Goal: Task Accomplishment & Management: Manage account settings

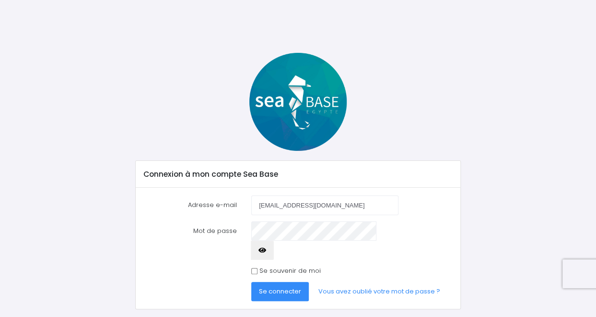
type input "[EMAIL_ADDRESS][DOMAIN_NAME]"
click at [256, 268] on input "Se souvenir de moi" at bounding box center [254, 271] width 6 height 6
checkbox input "true"
click at [266, 250] on icon "button" at bounding box center [263, 250] width 8 height 0
click at [285, 286] on span "Se connecter" at bounding box center [280, 290] width 42 height 9
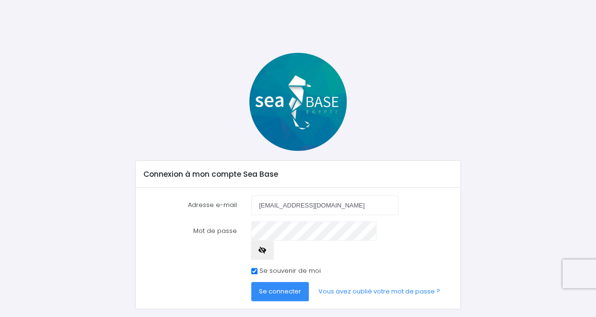
click at [290, 286] on span "Se connecter" at bounding box center [280, 290] width 42 height 9
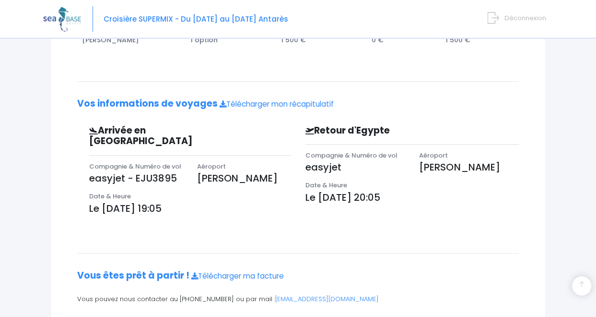
scroll to position [236, 0]
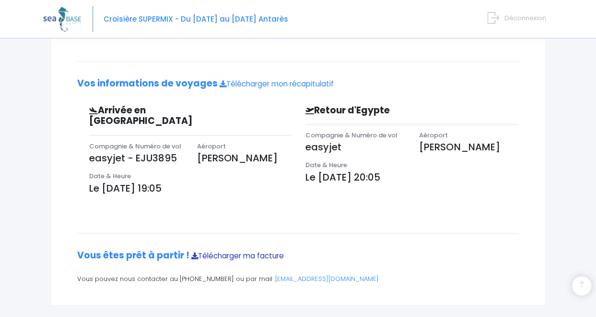
click at [207, 250] on link "Télécharger ma facture" at bounding box center [237, 255] width 93 height 10
click at [212, 250] on link "Télécharger ma facture" at bounding box center [237, 255] width 93 height 10
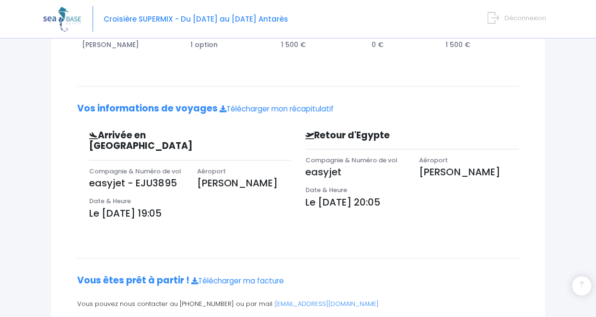
scroll to position [236, 0]
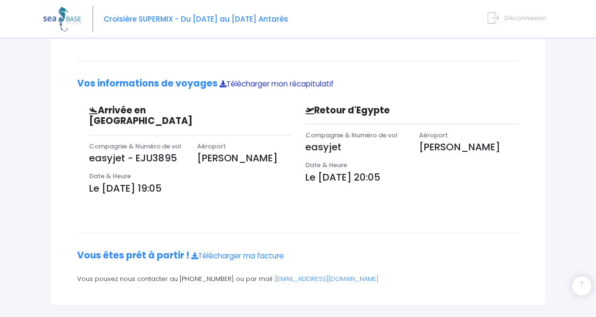
click at [262, 82] on link "Télécharger mon récapitulatif" at bounding box center [277, 84] width 114 height 10
click at [340, 30] on div "Croisière SUPERMIX - Du [DATE] au [DATE] Antarès Déconnexion" at bounding box center [291, 19] width 496 height 38
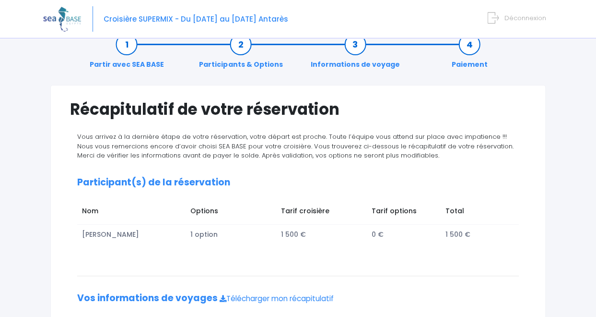
scroll to position [0, 0]
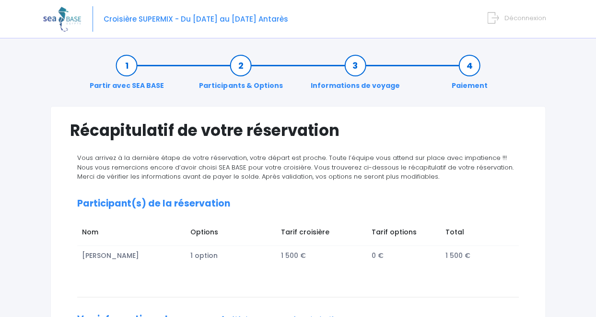
click at [523, 17] on span "Déconnexion" at bounding box center [526, 17] width 42 height 9
